Goal: Information Seeking & Learning: Learn about a topic

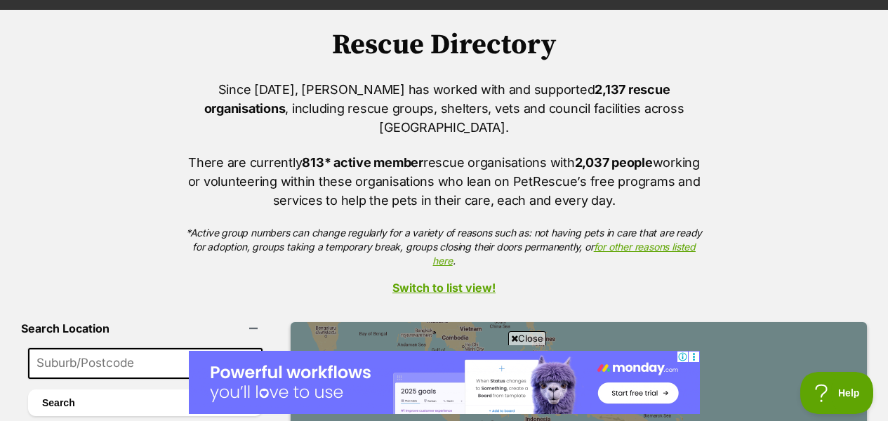
scroll to position [152, 0]
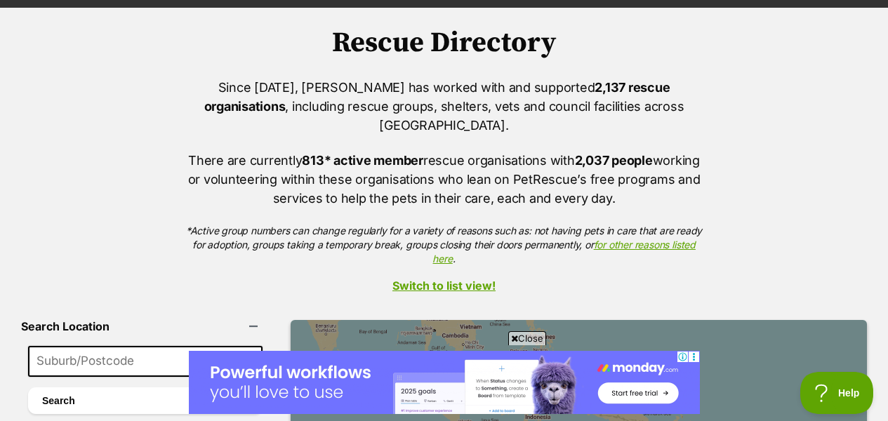
click at [528, 337] on span "Close" at bounding box center [527, 338] width 38 height 14
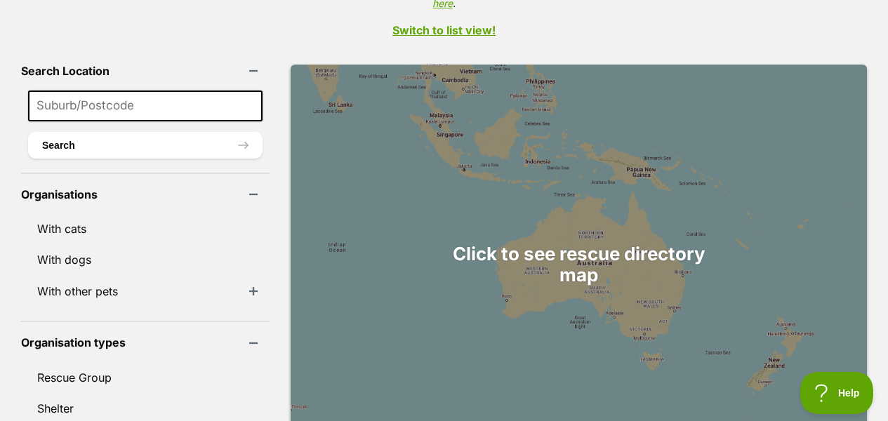
scroll to position [413, 0]
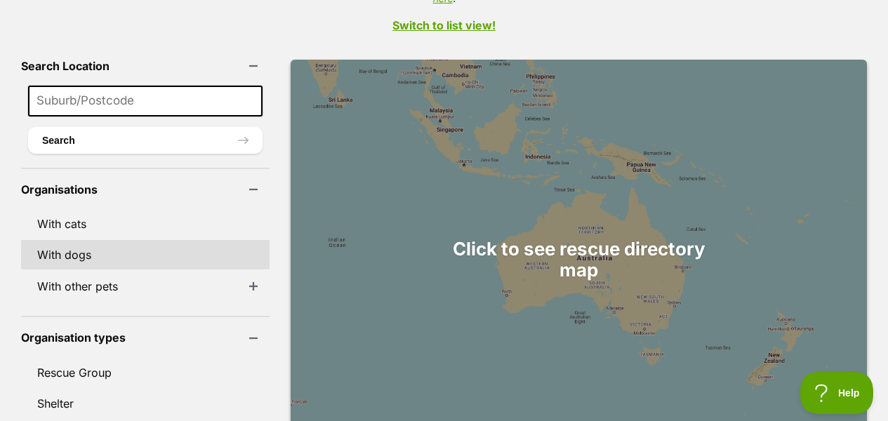
click at [136, 244] on link "With dogs" at bounding box center [145, 254] width 248 height 29
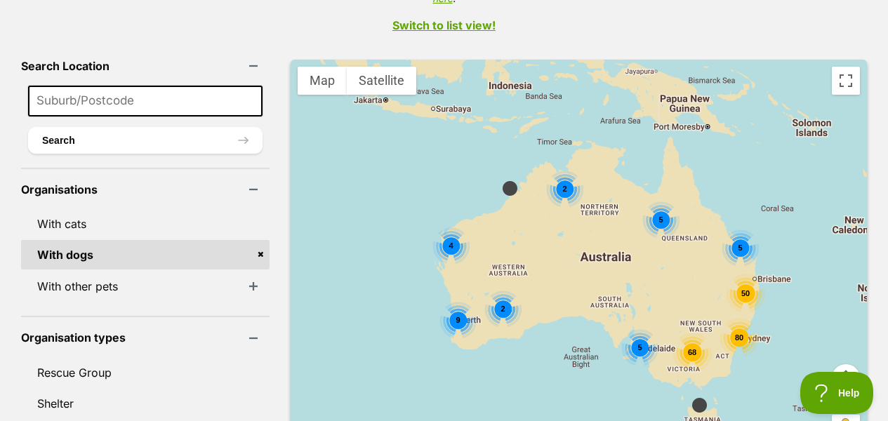
click at [734, 333] on span "80" at bounding box center [738, 337] width 8 height 8
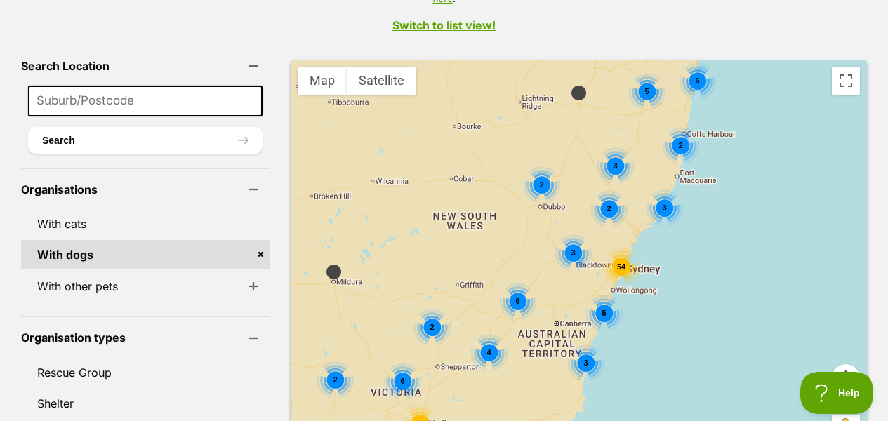
click at [616, 262] on span "54" at bounding box center [620, 266] width 8 height 8
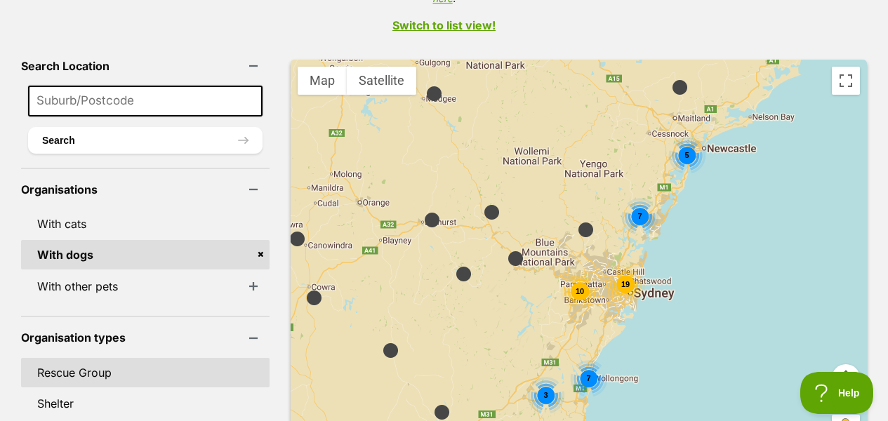
click at [98, 358] on link "Rescue Group" at bounding box center [145, 372] width 248 height 29
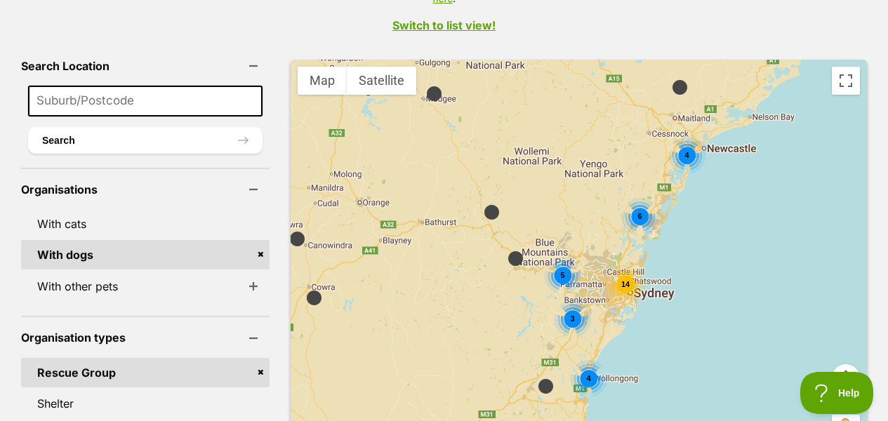
click at [620, 280] on span "14" at bounding box center [624, 284] width 8 height 8
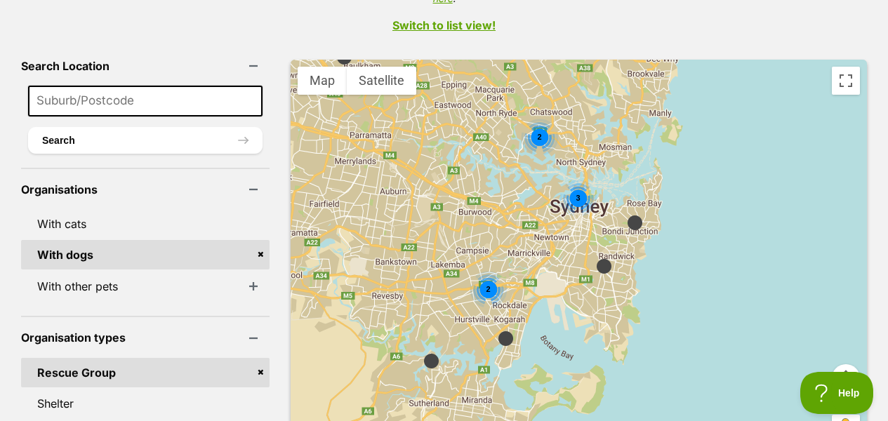
drag, startPoint x: 686, startPoint y: 375, endPoint x: 627, endPoint y: 268, distance: 122.2
click at [627, 268] on div "2 3 2" at bounding box center [579, 260] width 576 height 400
click at [626, 214] on img at bounding box center [635, 223] width 18 height 18
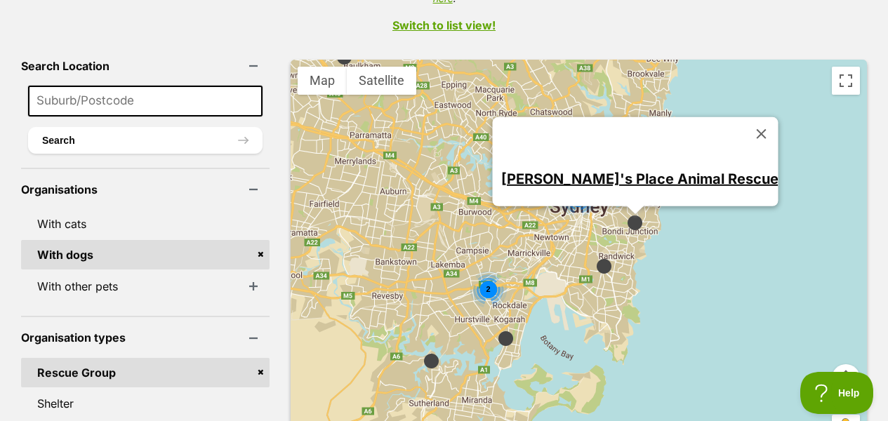
click at [646, 170] on link "Shelly's Place Animal Rescue" at bounding box center [638, 178] width 277 height 17
click at [744, 117] on button "Close" at bounding box center [761, 134] width 34 height 34
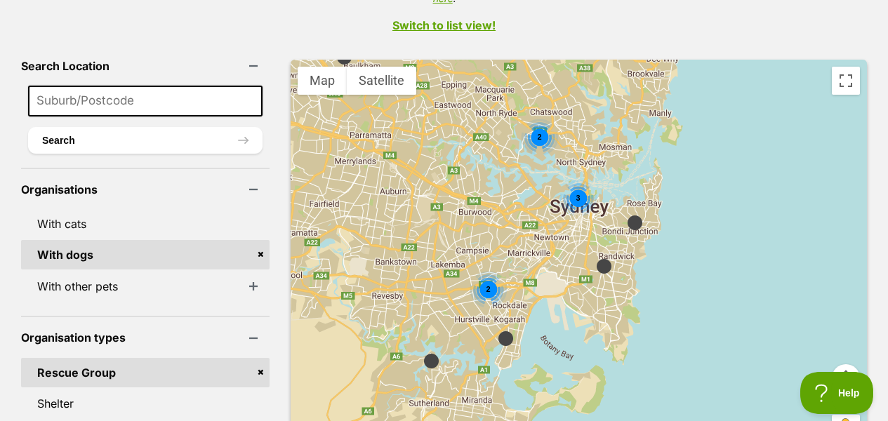
click at [595, 258] on img at bounding box center [604, 267] width 18 height 18
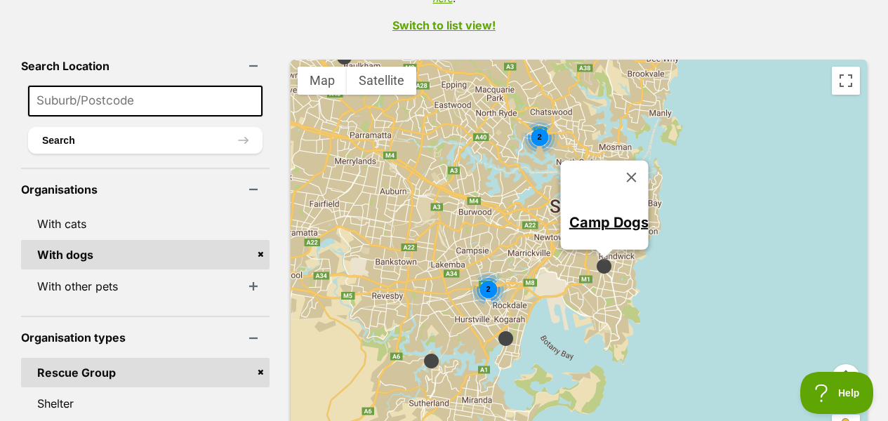
click at [662, 222] on div "2 3 2 Camp Dogs" at bounding box center [579, 260] width 576 height 400
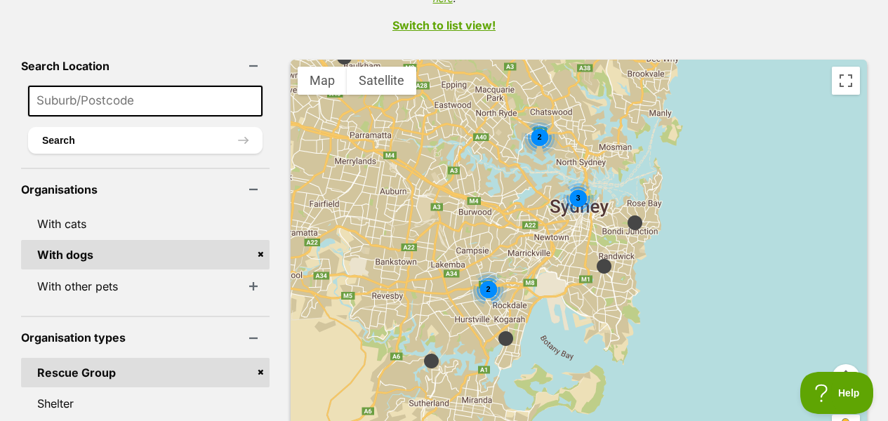
click at [559, 180] on div "3" at bounding box center [577, 198] width 37 height 37
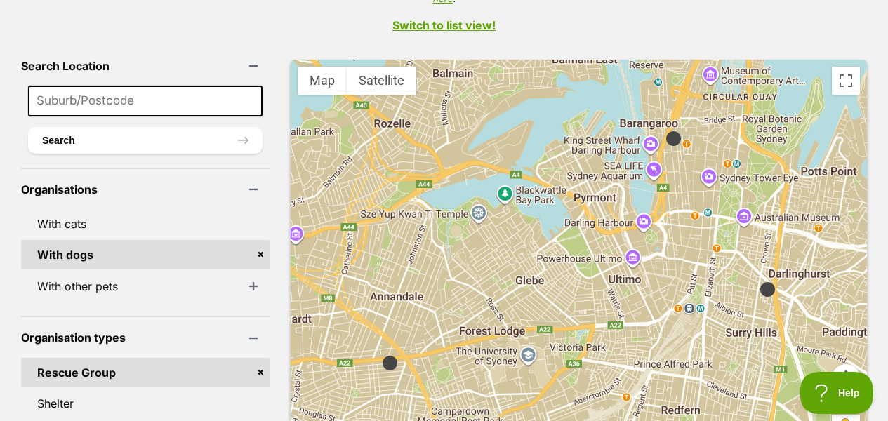
click at [759, 281] on img at bounding box center [768, 290] width 18 height 18
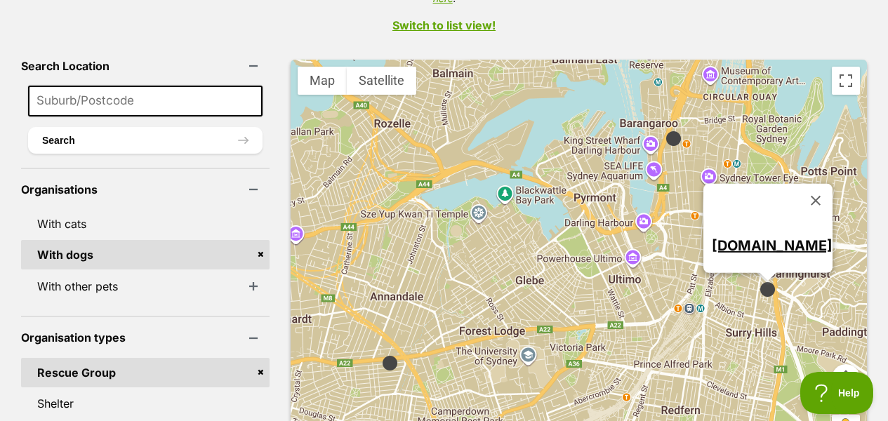
click at [665, 130] on img at bounding box center [674, 139] width 18 height 18
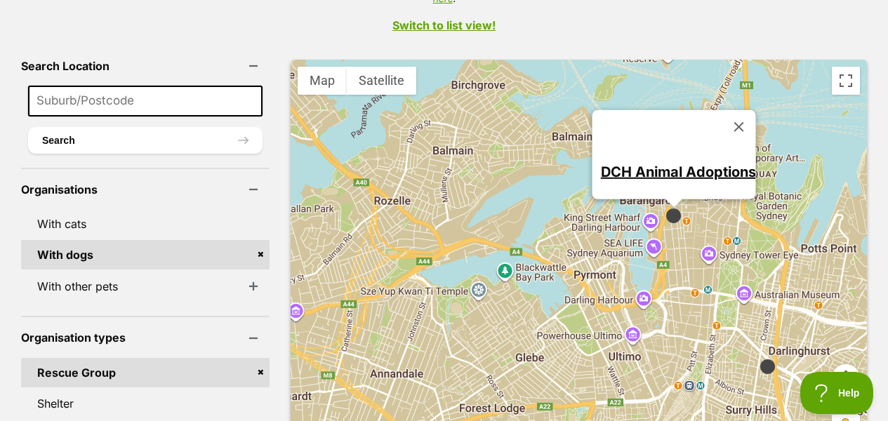
click at [658, 163] on link "DCH Animal Adoptions" at bounding box center [677, 171] width 155 height 17
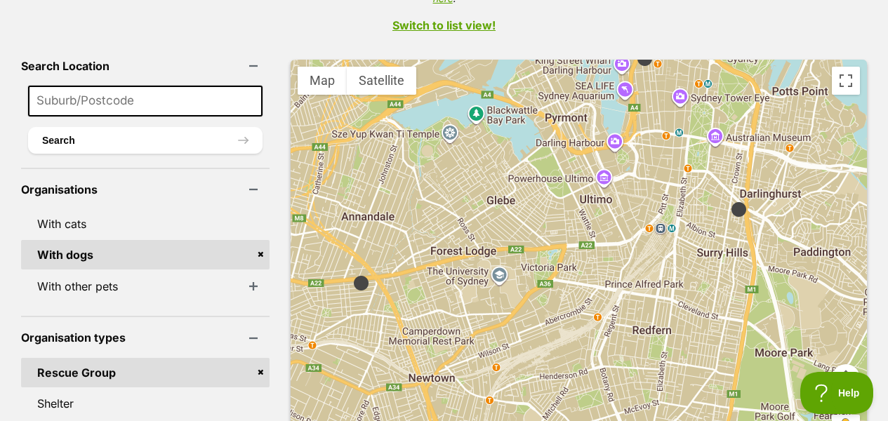
drag, startPoint x: 658, startPoint y: 360, endPoint x: 628, endPoint y: 200, distance: 162.8
click at [628, 200] on div "DCH Animal Adoptions" at bounding box center [579, 260] width 576 height 400
click at [352, 273] on img at bounding box center [361, 282] width 18 height 18
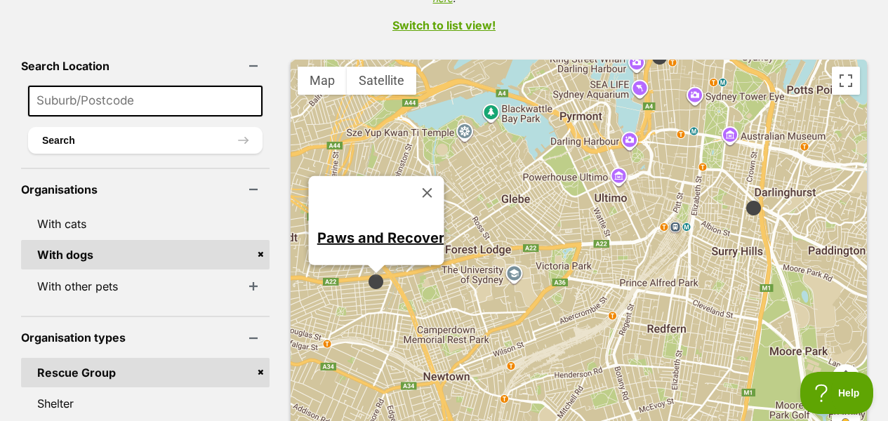
click at [389, 229] on link "Paws and Recover" at bounding box center [380, 237] width 127 height 17
click at [572, 265] on div "Paws and Recover" at bounding box center [579, 260] width 576 height 400
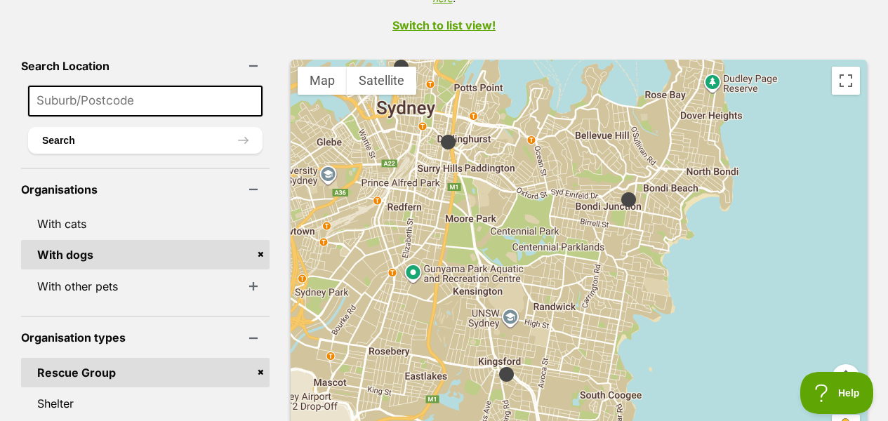
drag, startPoint x: 634, startPoint y: 319, endPoint x: 413, endPoint y: 232, distance: 237.6
click at [413, 232] on div at bounding box center [579, 260] width 576 height 400
click at [497, 366] on img at bounding box center [506, 375] width 18 height 18
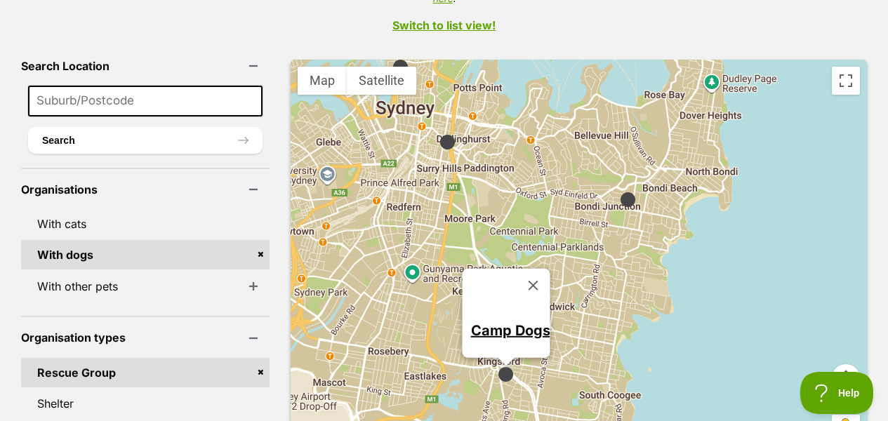
click at [575, 278] on div "Camp Dogs" at bounding box center [579, 260] width 576 height 400
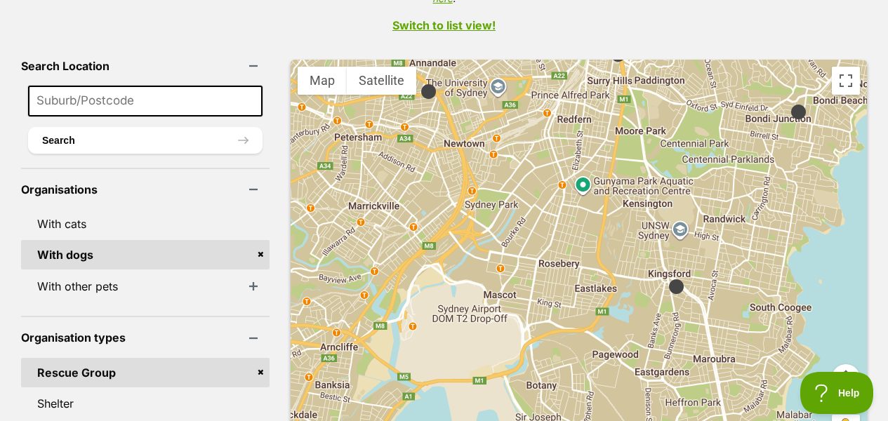
drag, startPoint x: 538, startPoint y: 394, endPoint x: 708, endPoint y: 301, distance: 194.1
click at [708, 301] on div at bounding box center [579, 260] width 576 height 400
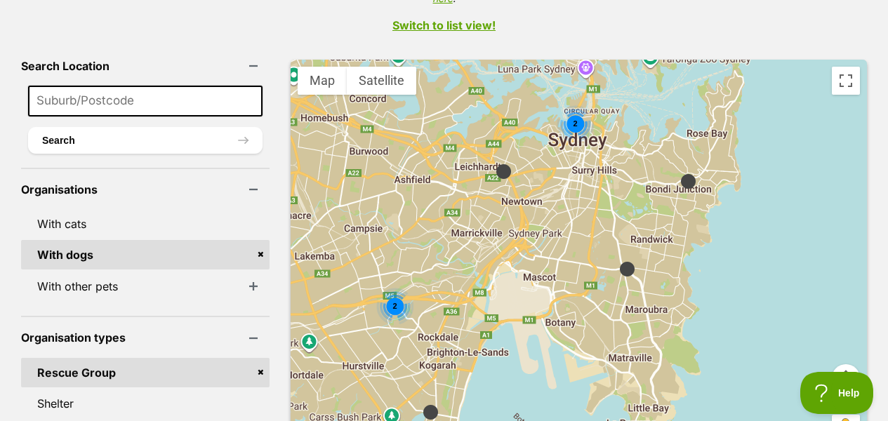
click at [392, 302] on span "2" at bounding box center [394, 306] width 4 height 8
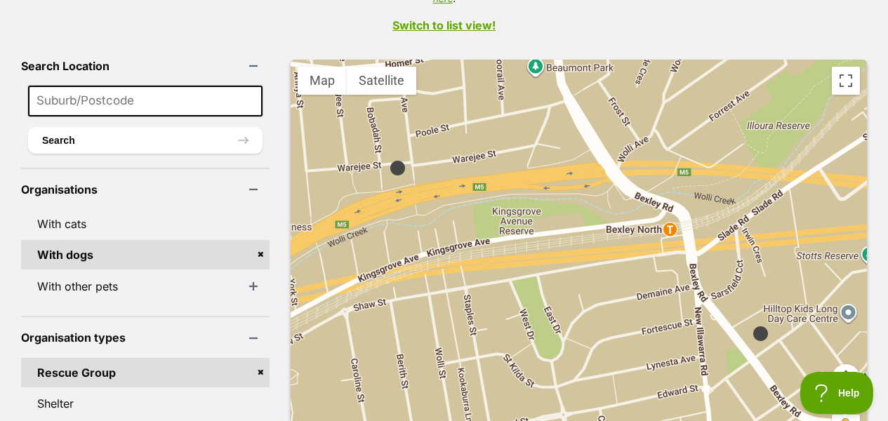
click at [389, 159] on img at bounding box center [398, 168] width 18 height 18
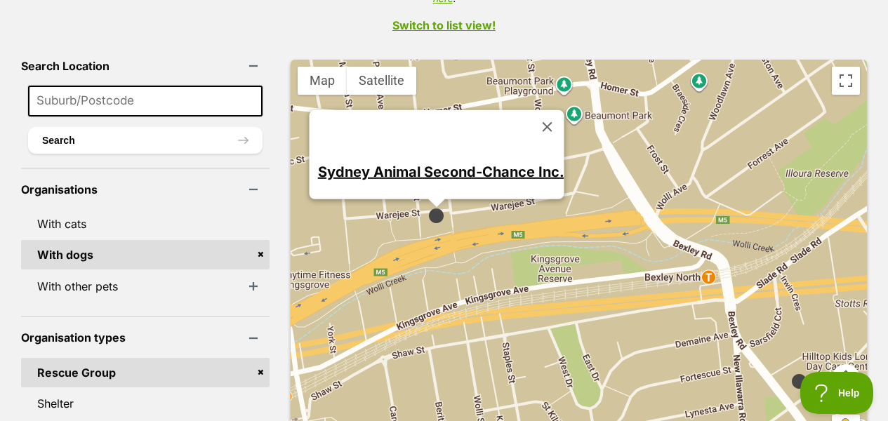
click at [443, 163] on link "Sydney Animal Second-Chance Inc." at bounding box center [440, 171] width 246 height 17
click at [790, 373] on img at bounding box center [799, 382] width 18 height 18
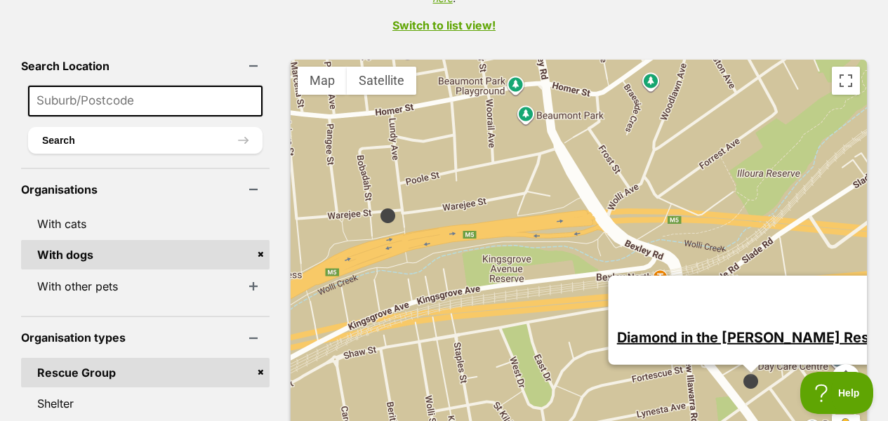
click at [752, 328] on link "Diamond in the Ruff Rescue" at bounding box center [754, 336] width 277 height 17
click at [515, 213] on div "Diamond in the Ruff Rescue" at bounding box center [579, 260] width 576 height 400
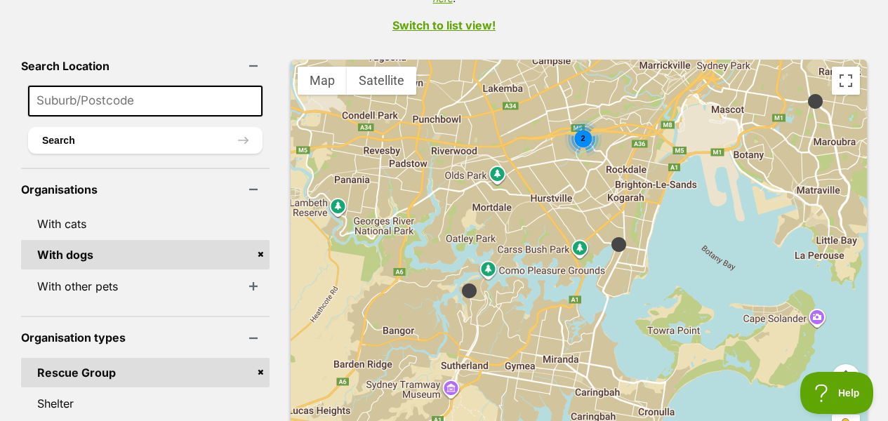
drag, startPoint x: 670, startPoint y: 357, endPoint x: 662, endPoint y: 225, distance: 131.4
click at [662, 225] on div "2 2" at bounding box center [579, 260] width 576 height 400
click at [610, 236] on img at bounding box center [619, 245] width 18 height 18
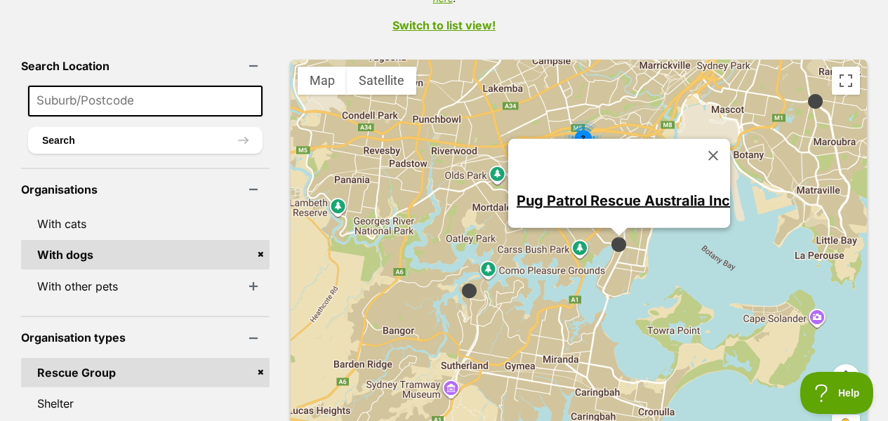
click at [460, 282] on img at bounding box center [469, 291] width 18 height 18
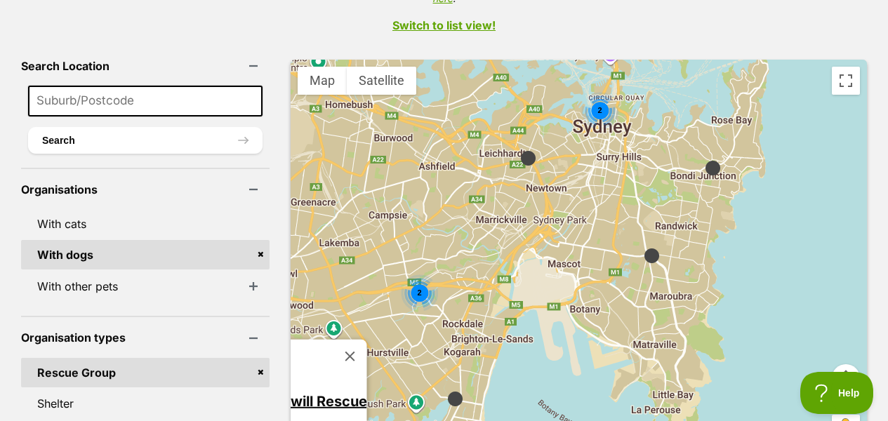
drag, startPoint x: 714, startPoint y: 209, endPoint x: 549, endPoint y: 364, distance: 226.4
click at [549, 364] on div "2 2 Goodwill Rescue" at bounding box center [579, 260] width 576 height 400
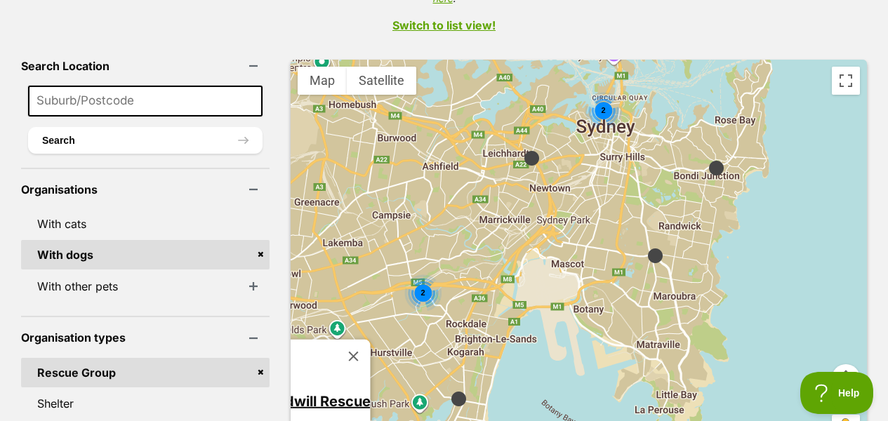
click at [646, 247] on img at bounding box center [655, 256] width 18 height 18
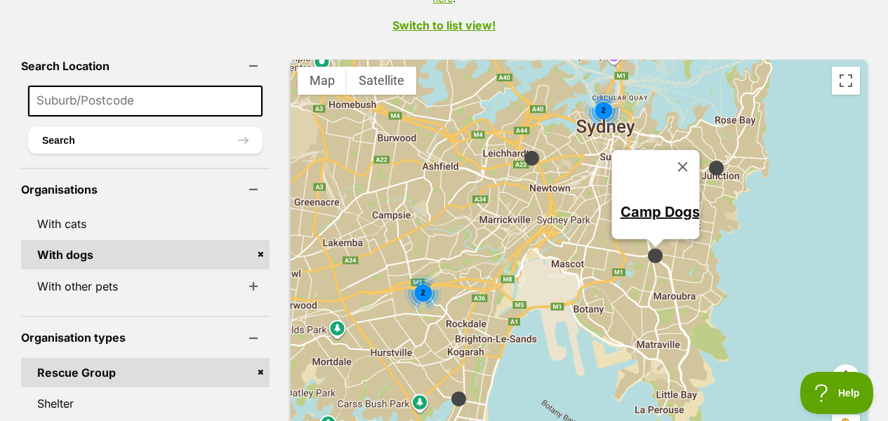
click at [627, 203] on link "Camp Dogs" at bounding box center [659, 211] width 79 height 17
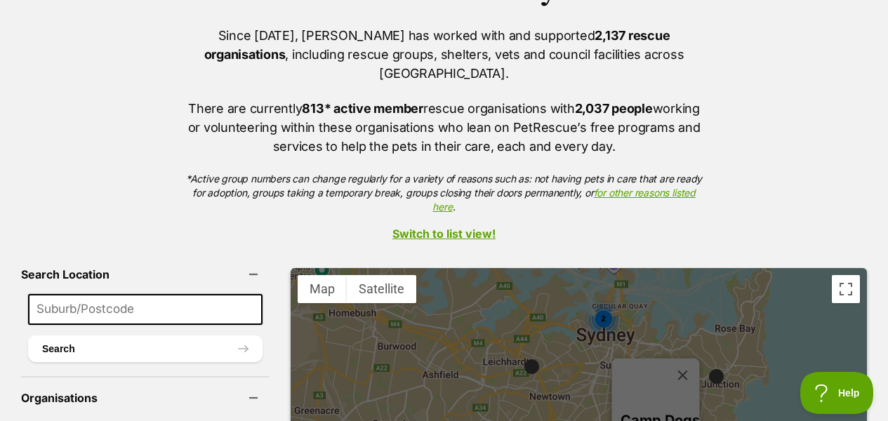
scroll to position [206, 0]
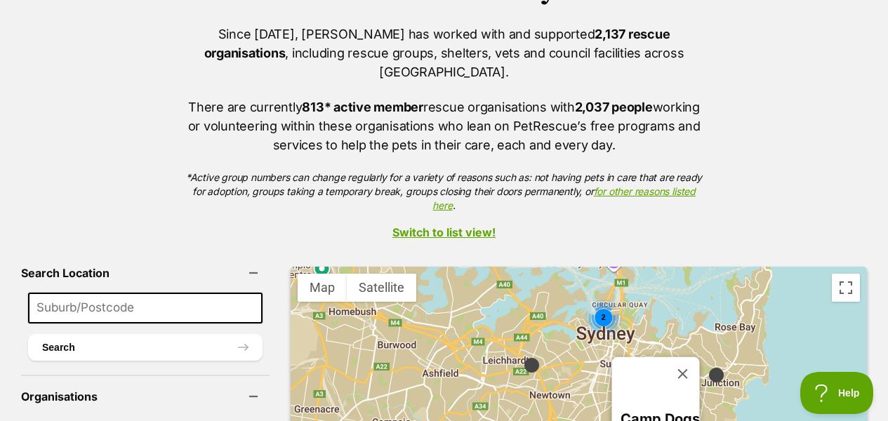
click at [434, 226] on link "Switch to list view!" at bounding box center [444, 232] width 888 height 13
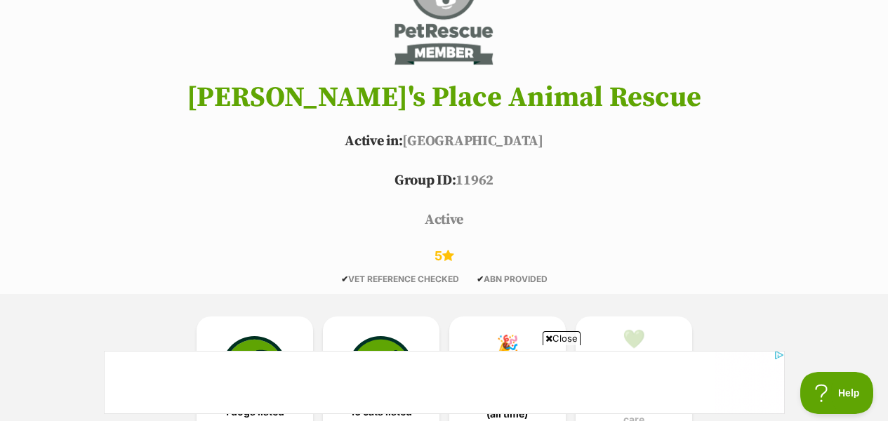
scroll to position [323, 0]
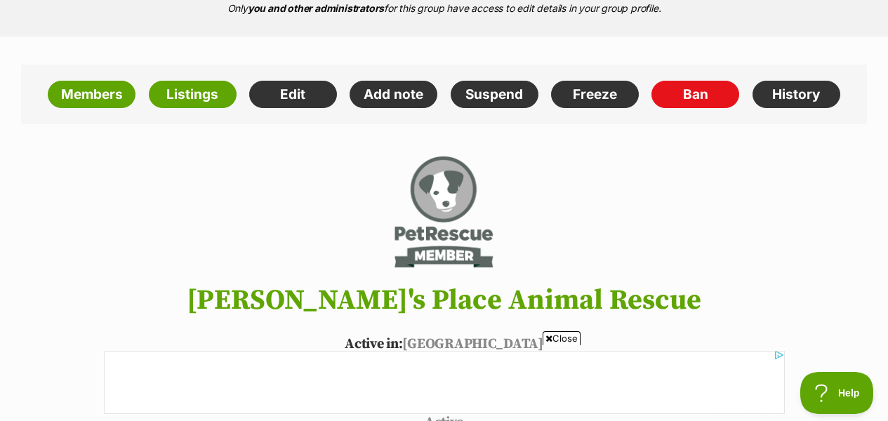
click at [561, 337] on span "Close" at bounding box center [561, 338] width 38 height 14
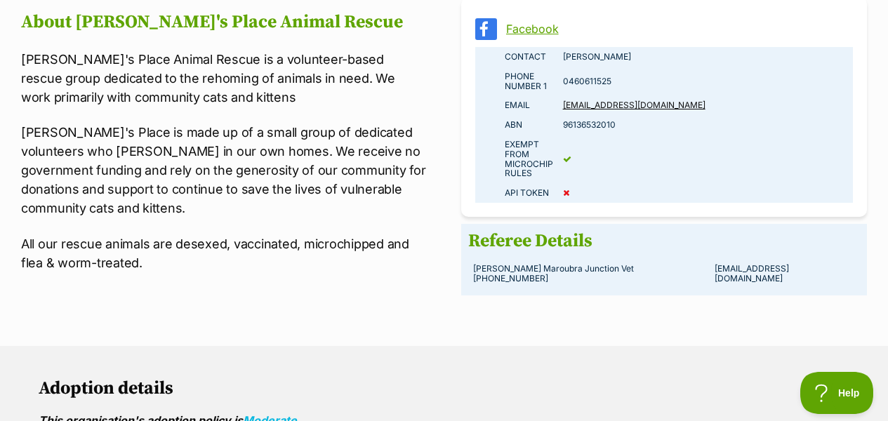
scroll to position [1018, 0]
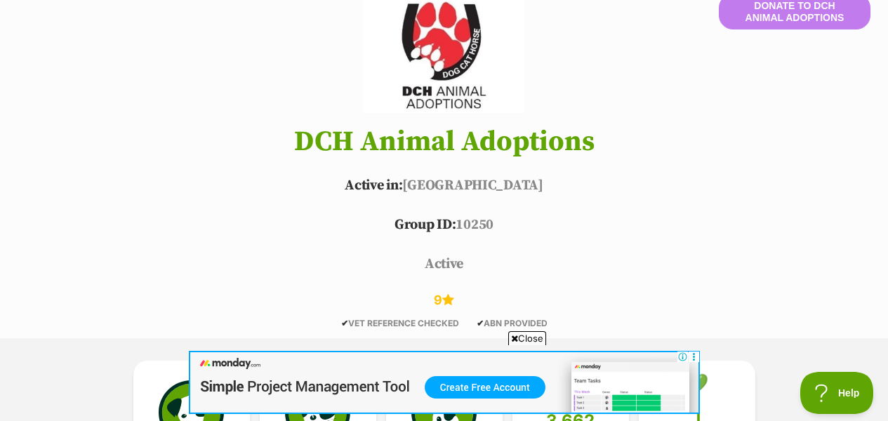
click at [527, 337] on span "Close" at bounding box center [527, 338] width 38 height 14
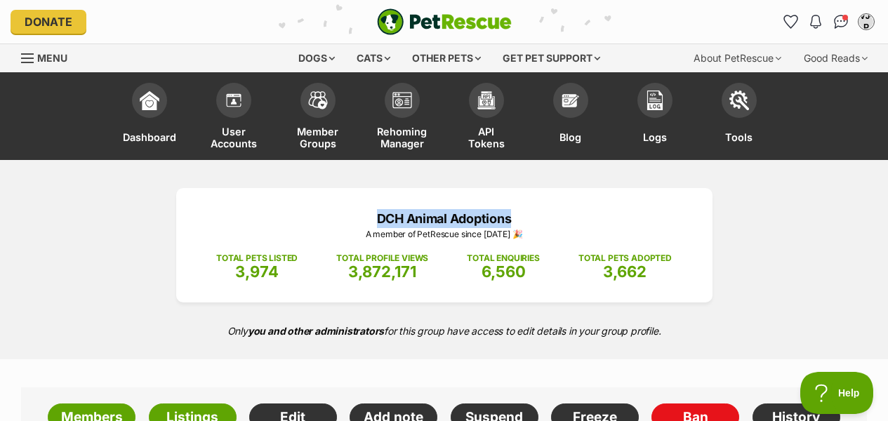
drag, startPoint x: 524, startPoint y: 222, endPoint x: 367, endPoint y: 222, distance: 157.2
click at [367, 222] on p "DCH Animal Adoptions" at bounding box center [444, 218] width 494 height 19
copy p "DCH Animal Adoptions"
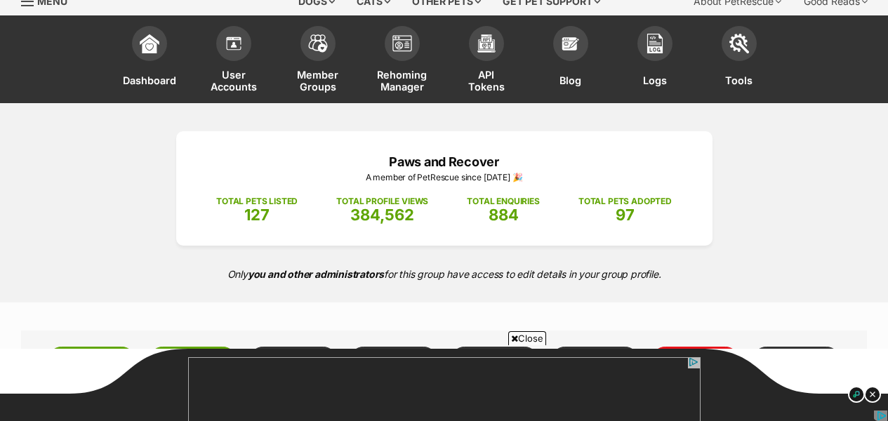
scroll to position [53, 0]
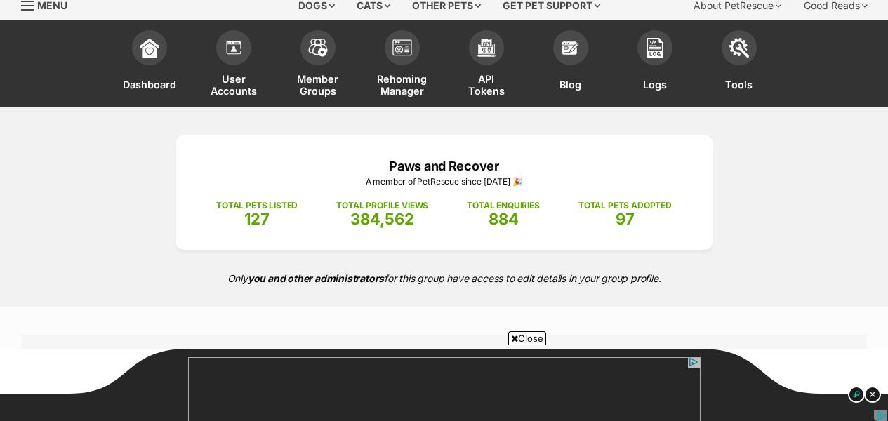
click at [530, 339] on span "Close" at bounding box center [527, 338] width 38 height 14
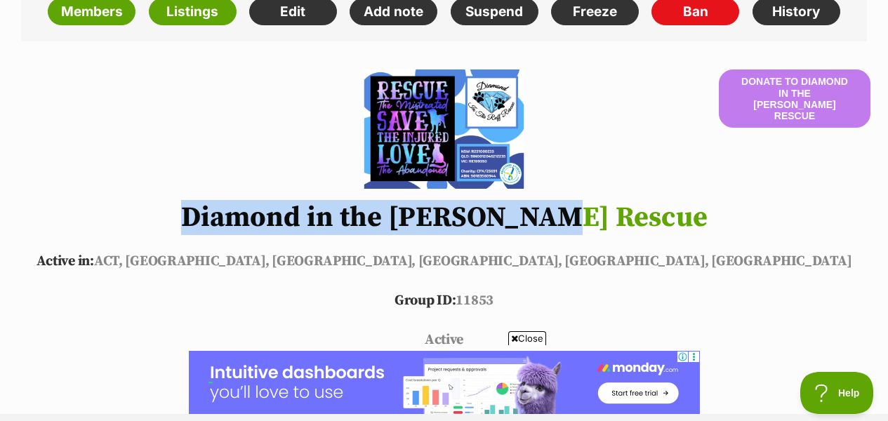
drag, startPoint x: 658, startPoint y: 232, endPoint x: 232, endPoint y: 217, distance: 426.3
click at [232, 217] on h1 "Diamond in the [PERSON_NAME] Rescue" at bounding box center [444, 217] width 888 height 31
copy h1 "Diamond in the [PERSON_NAME] Rescue"
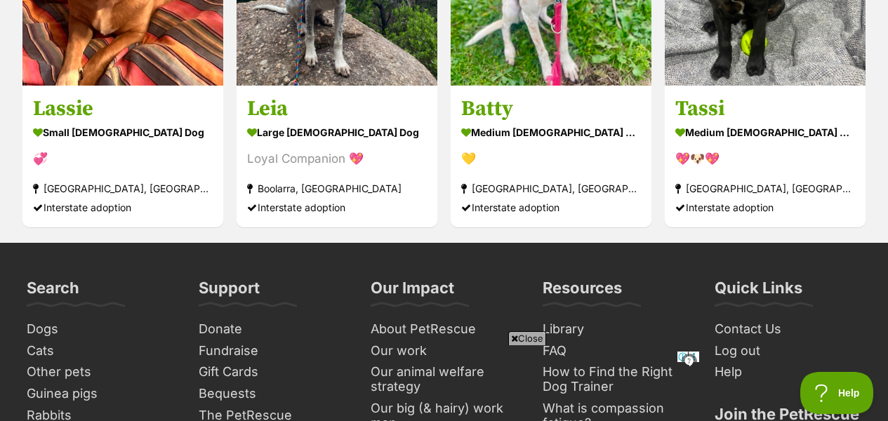
scroll to position [2184, 0]
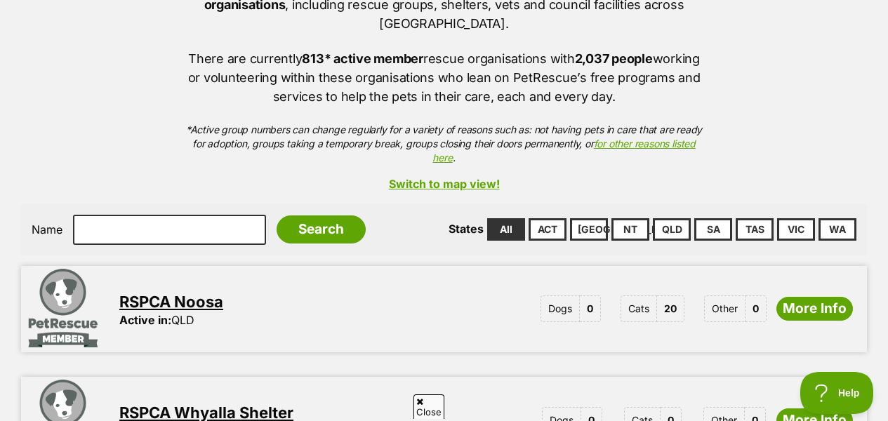
scroll to position [342, 0]
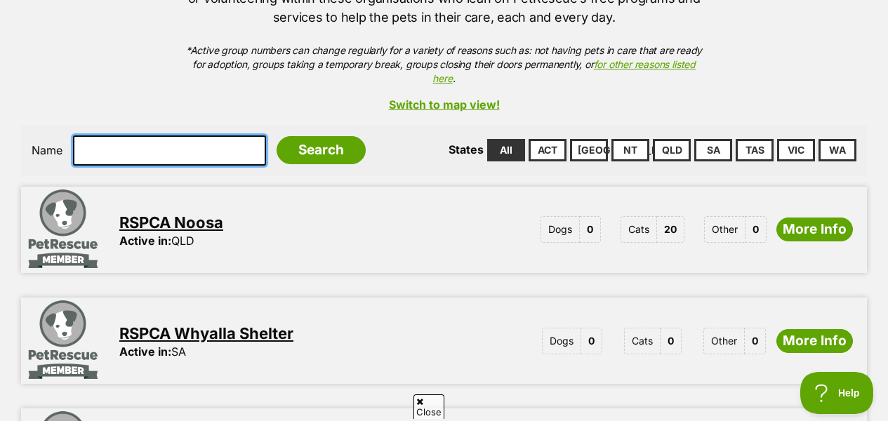
click at [145, 140] on input "text" at bounding box center [169, 149] width 193 height 29
type input "labrador"
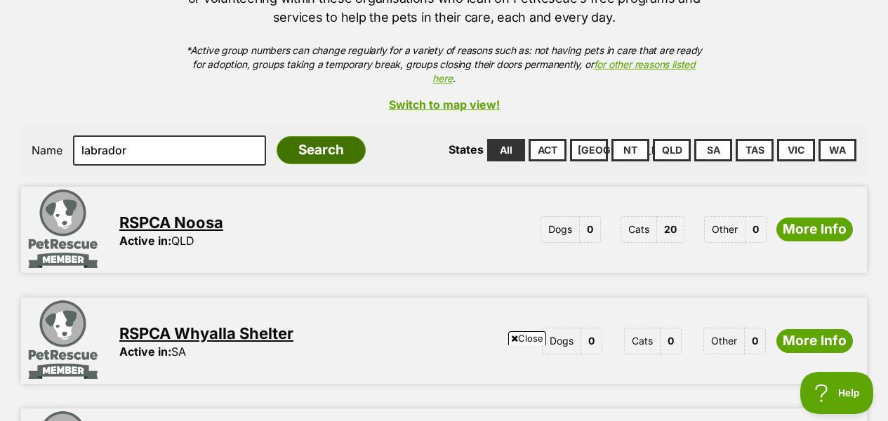
click at [277, 136] on input "Search" at bounding box center [321, 150] width 89 height 28
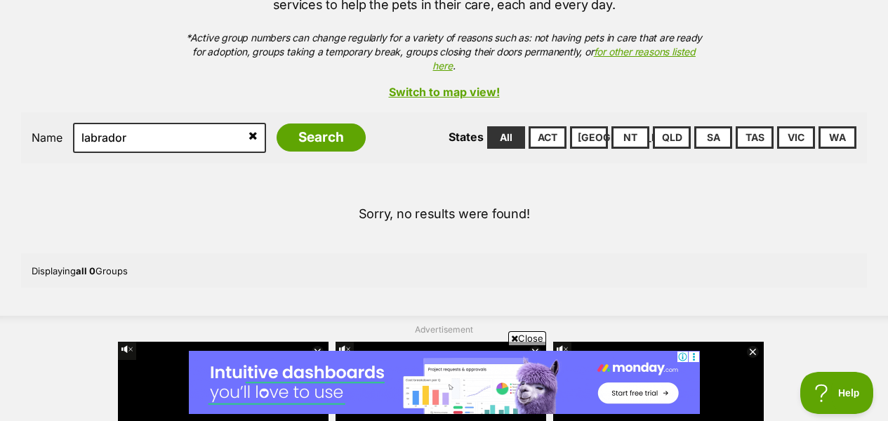
click at [248, 130] on icon at bounding box center [252, 135] width 9 height 11
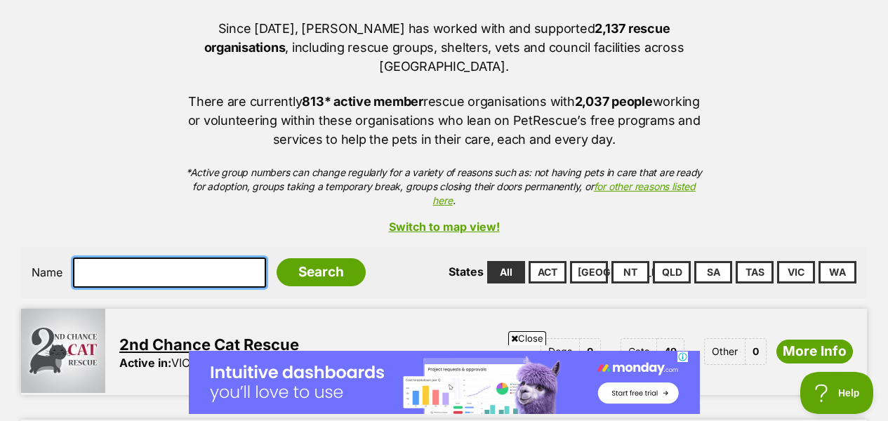
click at [99, 258] on input "text" at bounding box center [169, 272] width 193 height 29
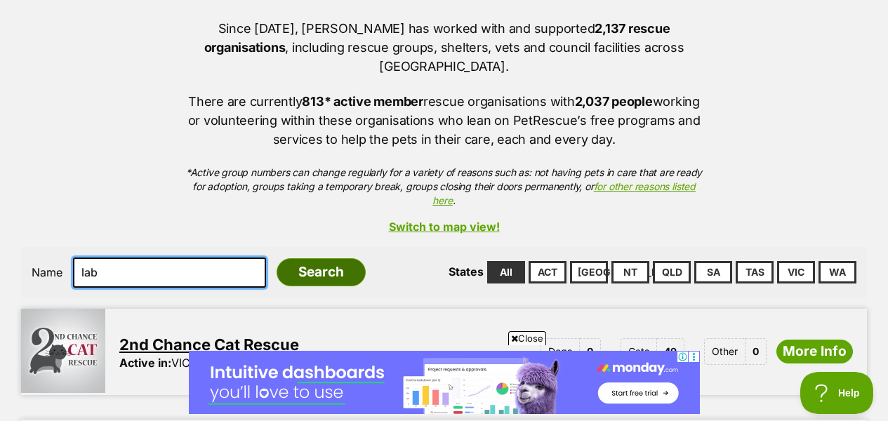
type input "lab"
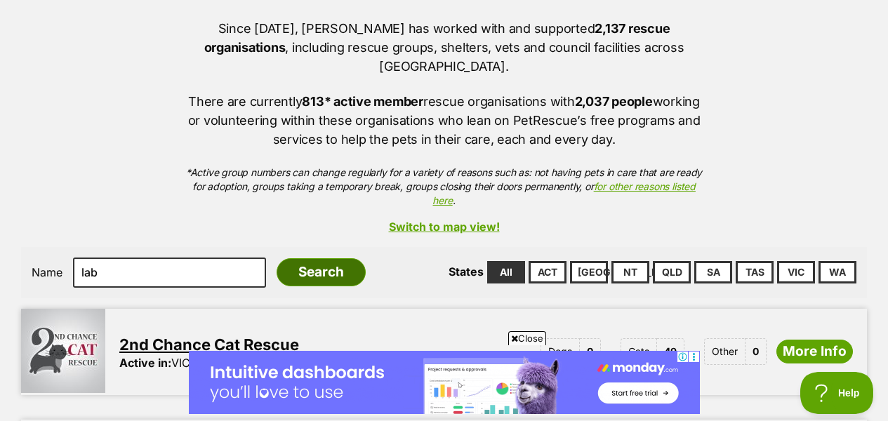
click at [291, 259] on input "Search" at bounding box center [321, 272] width 89 height 28
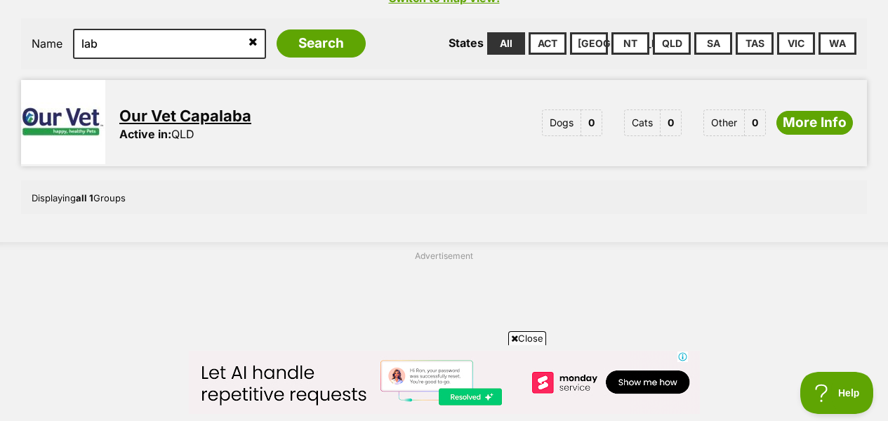
scroll to position [455, 0]
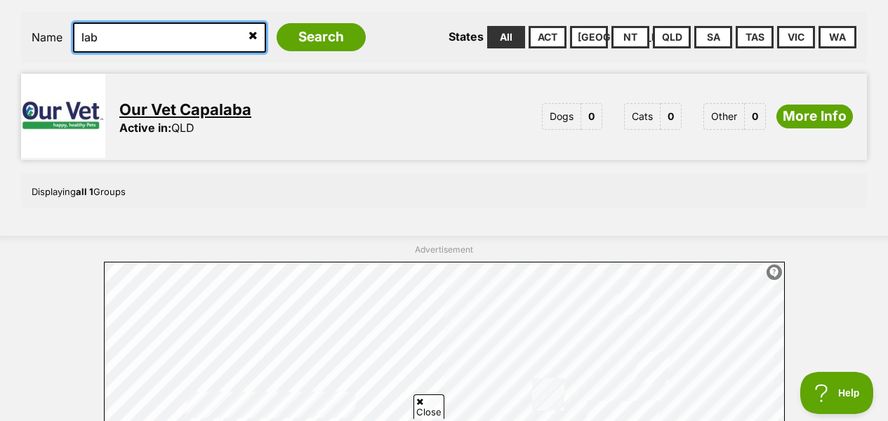
click at [129, 22] on input "lab" at bounding box center [169, 36] width 193 height 29
type input "labrador"
click at [277, 23] on input "Search" at bounding box center [321, 37] width 89 height 28
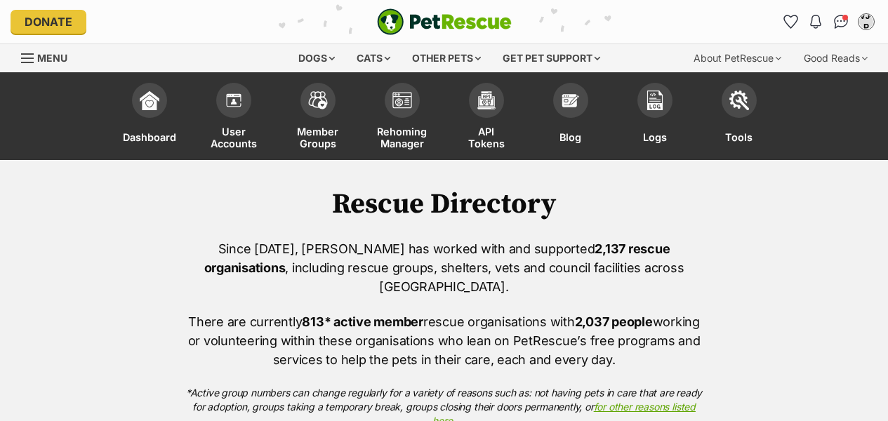
scroll to position [455, 0]
